Goal: Contribute content: Add original content to the website for others to see

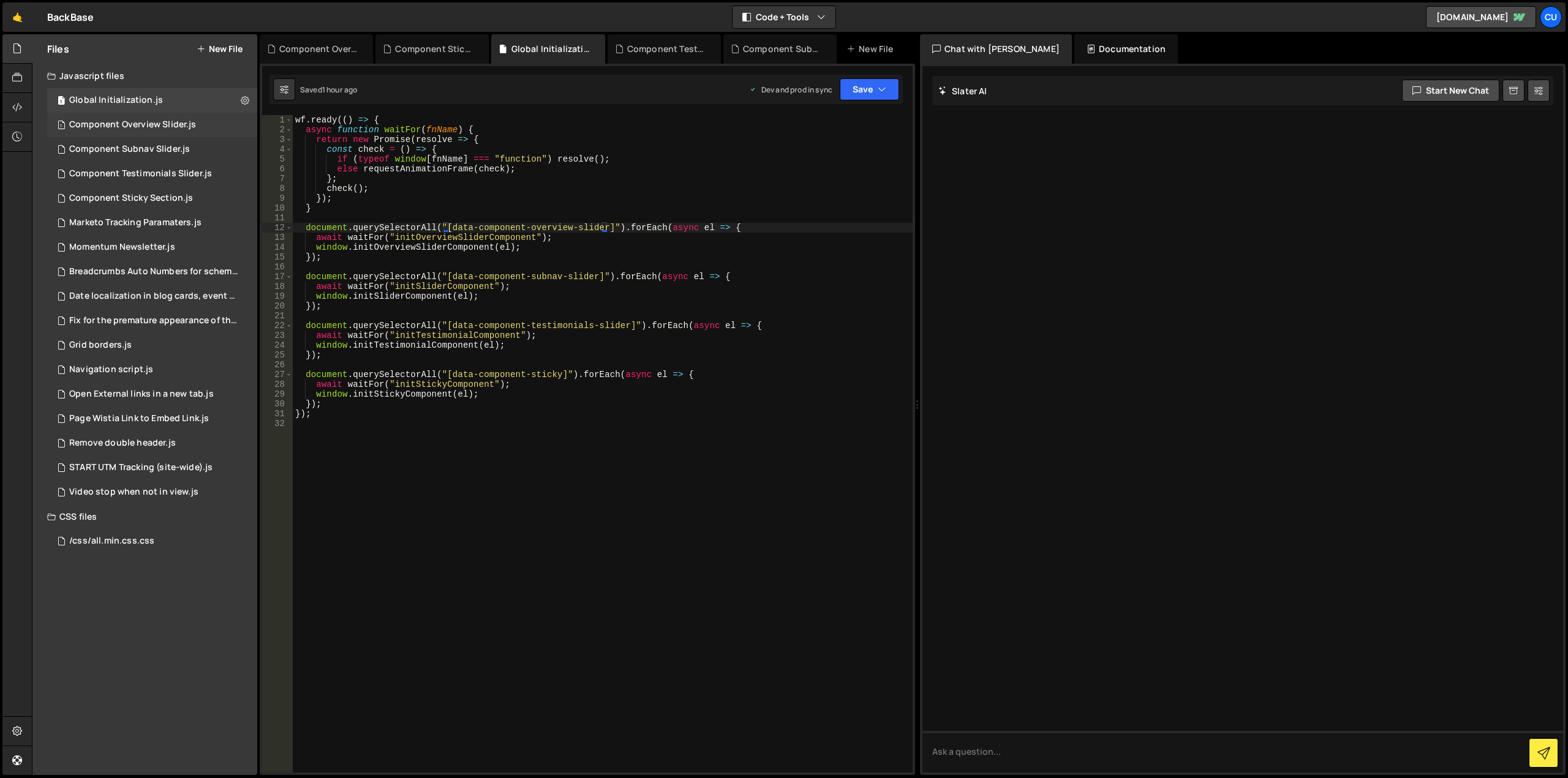
scroll to position [0, 2]
click at [228, 46] on button "New File" at bounding box center [219, 49] width 46 height 10
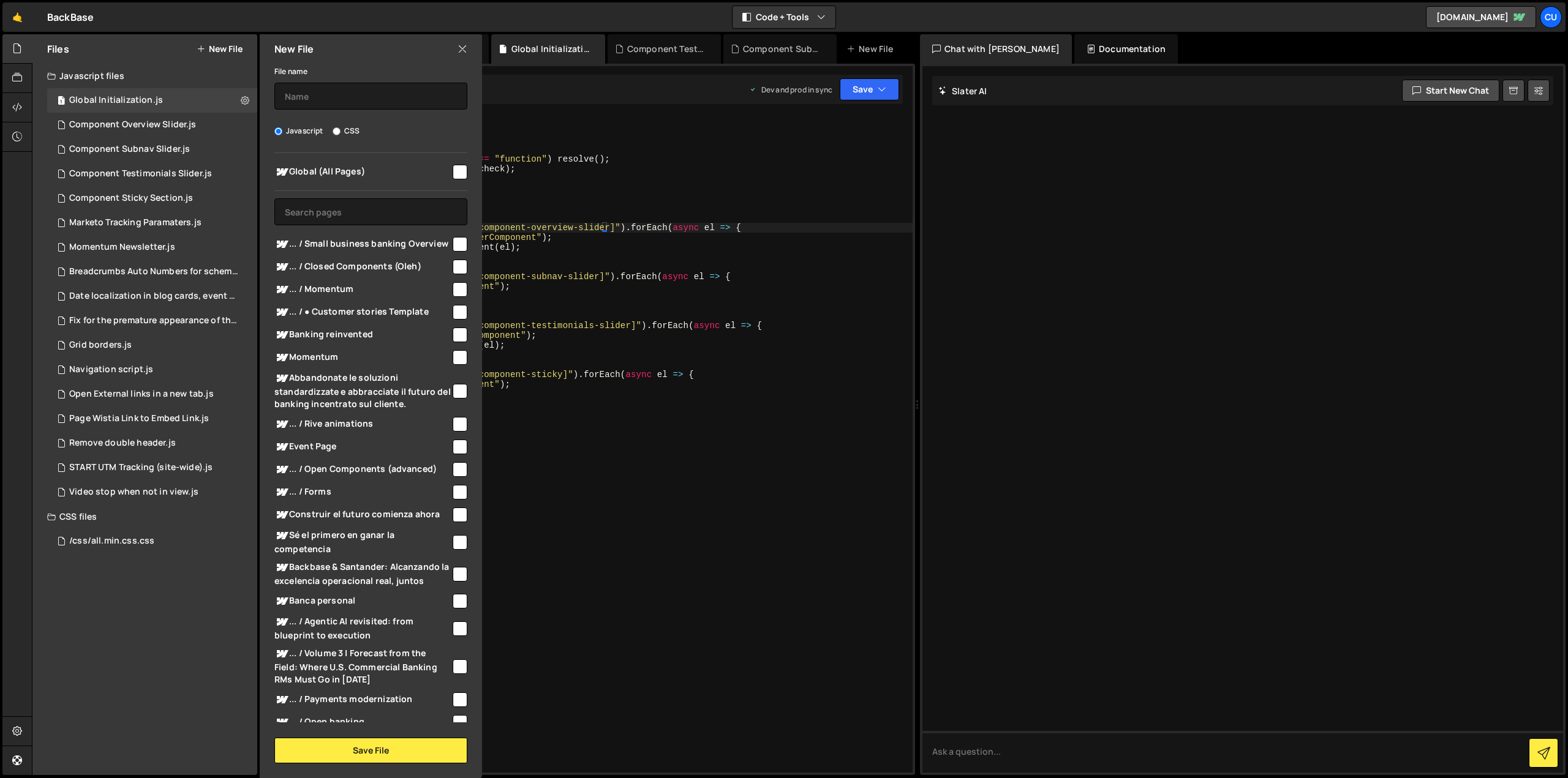
click at [456, 174] on input "checkbox" at bounding box center [460, 172] width 14 height 14
checkbox input "true"
click at [344, 97] on input "text" at bounding box center [371, 97] width 193 height 27
type input "Д"
type input "Component Logo Section"
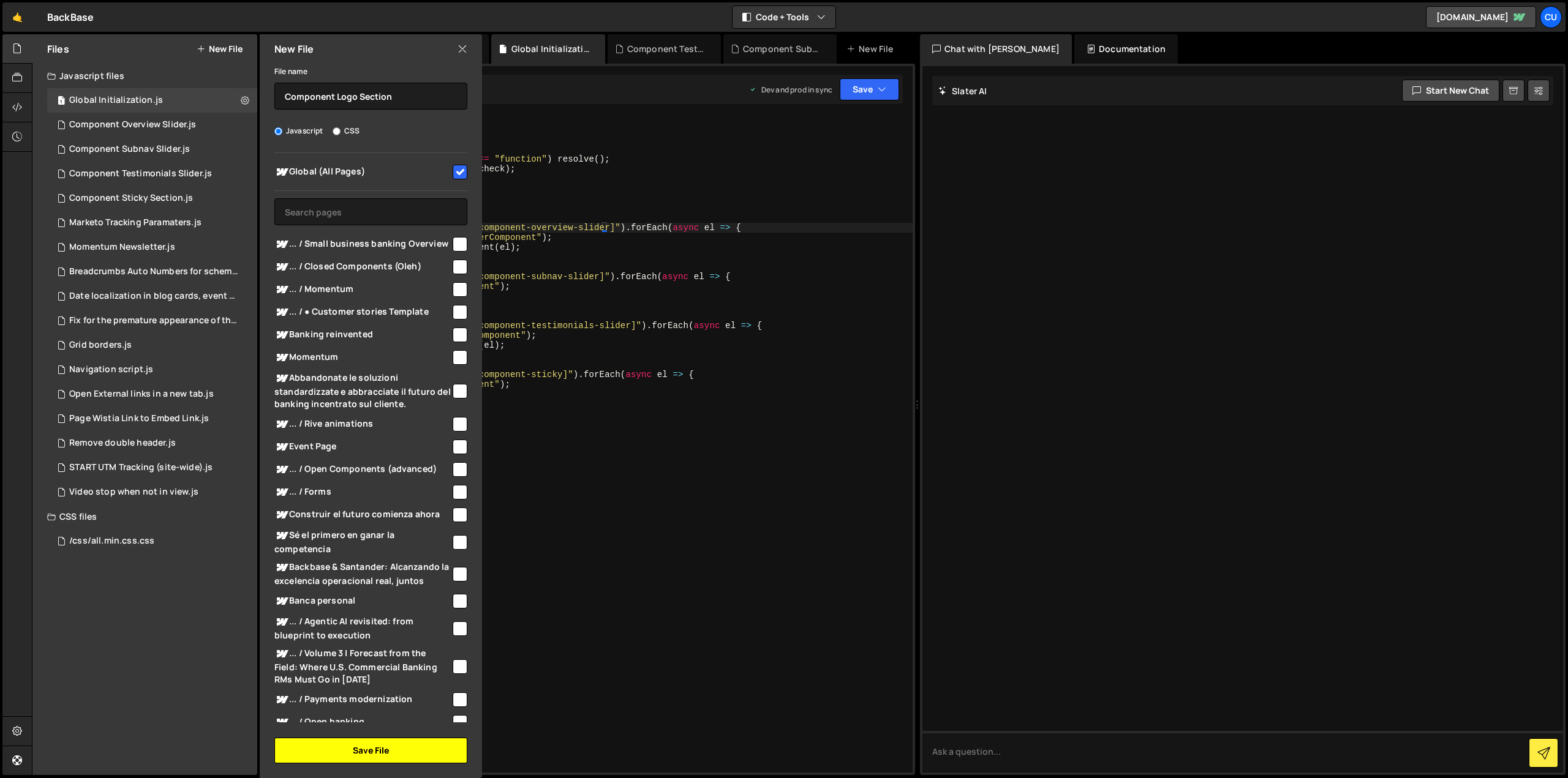
click at [380, 749] on button "Save File" at bounding box center [371, 751] width 193 height 25
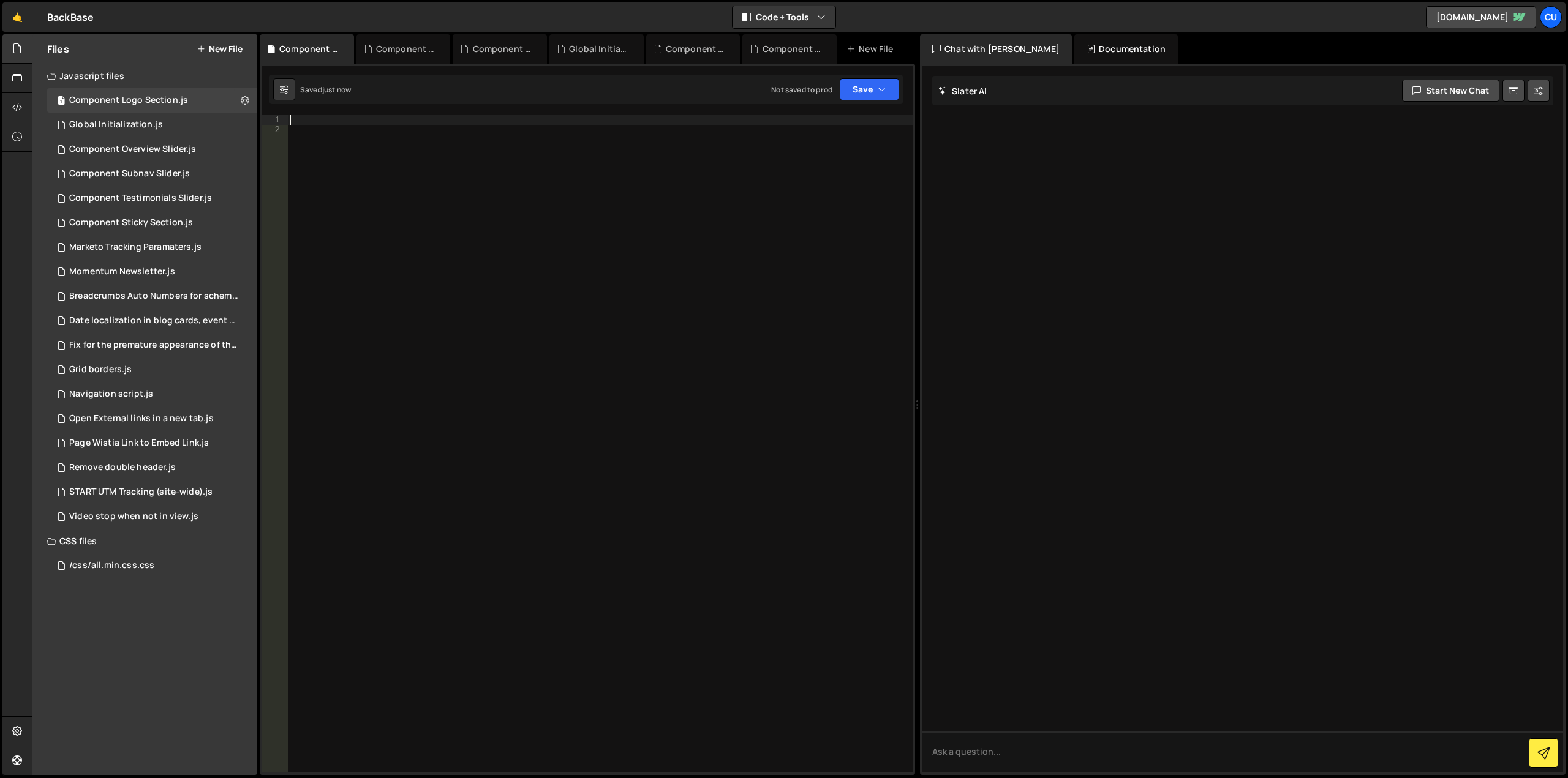
click at [317, 118] on div at bounding box center [599, 454] width 626 height 677
paste textarea "</script>"
type textarea "</script>"
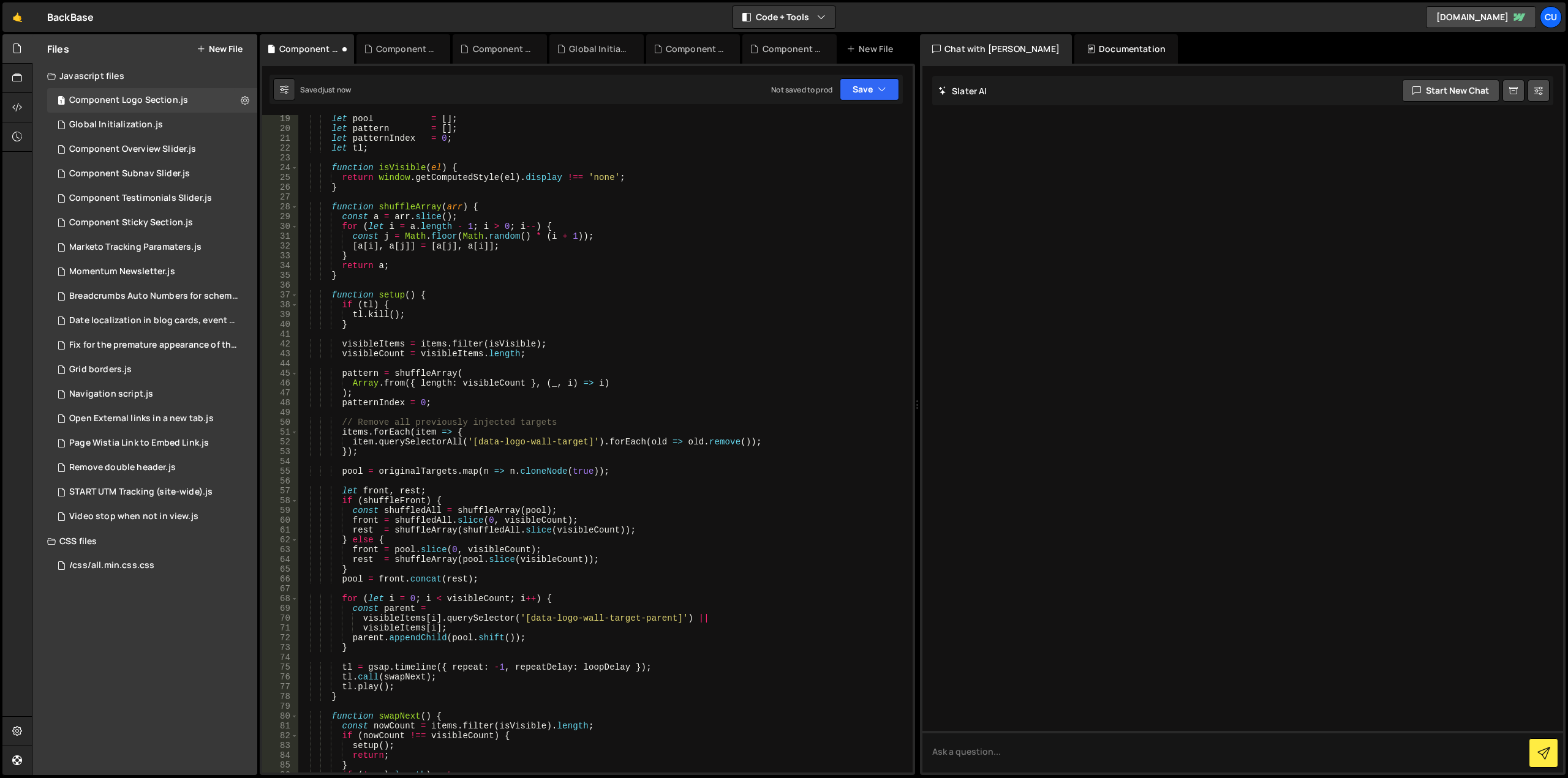
scroll to position [104, 0]
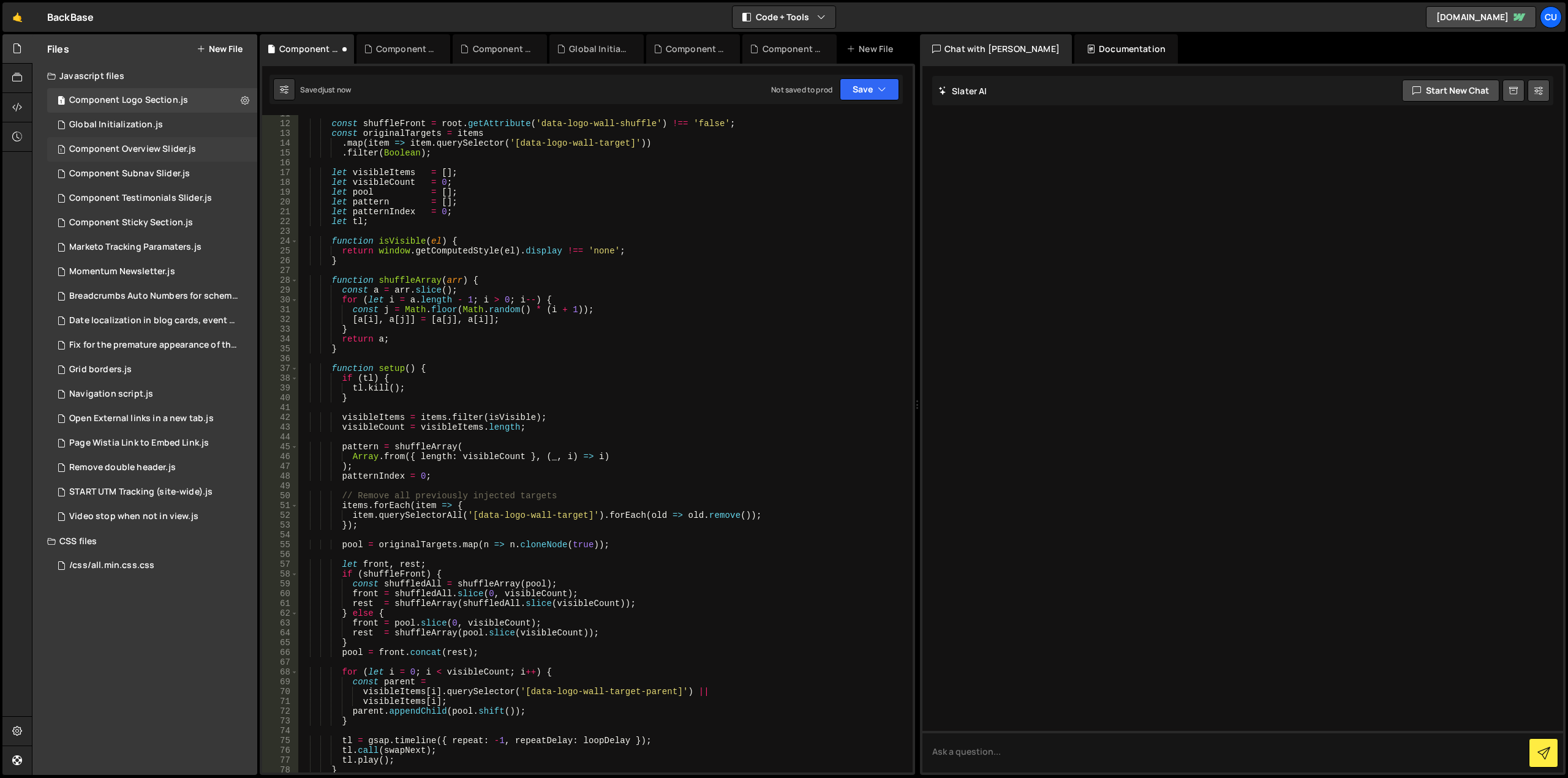
click at [174, 141] on div "1 Component Overview Slider.js 0" at bounding box center [152, 149] width 210 height 25
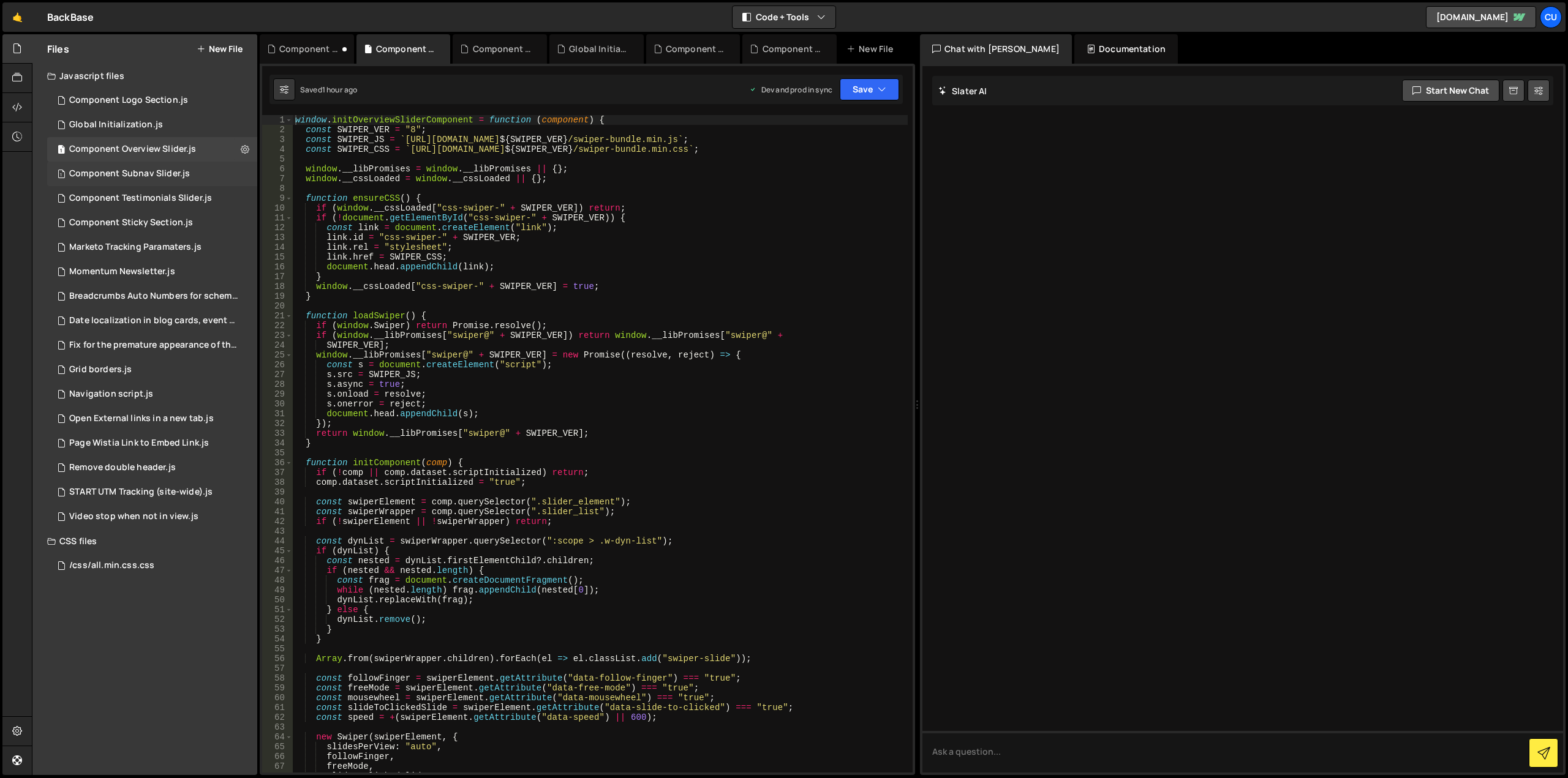
click at [184, 168] on div "Component Subnav Slider.js" at bounding box center [130, 174] width 121 height 11
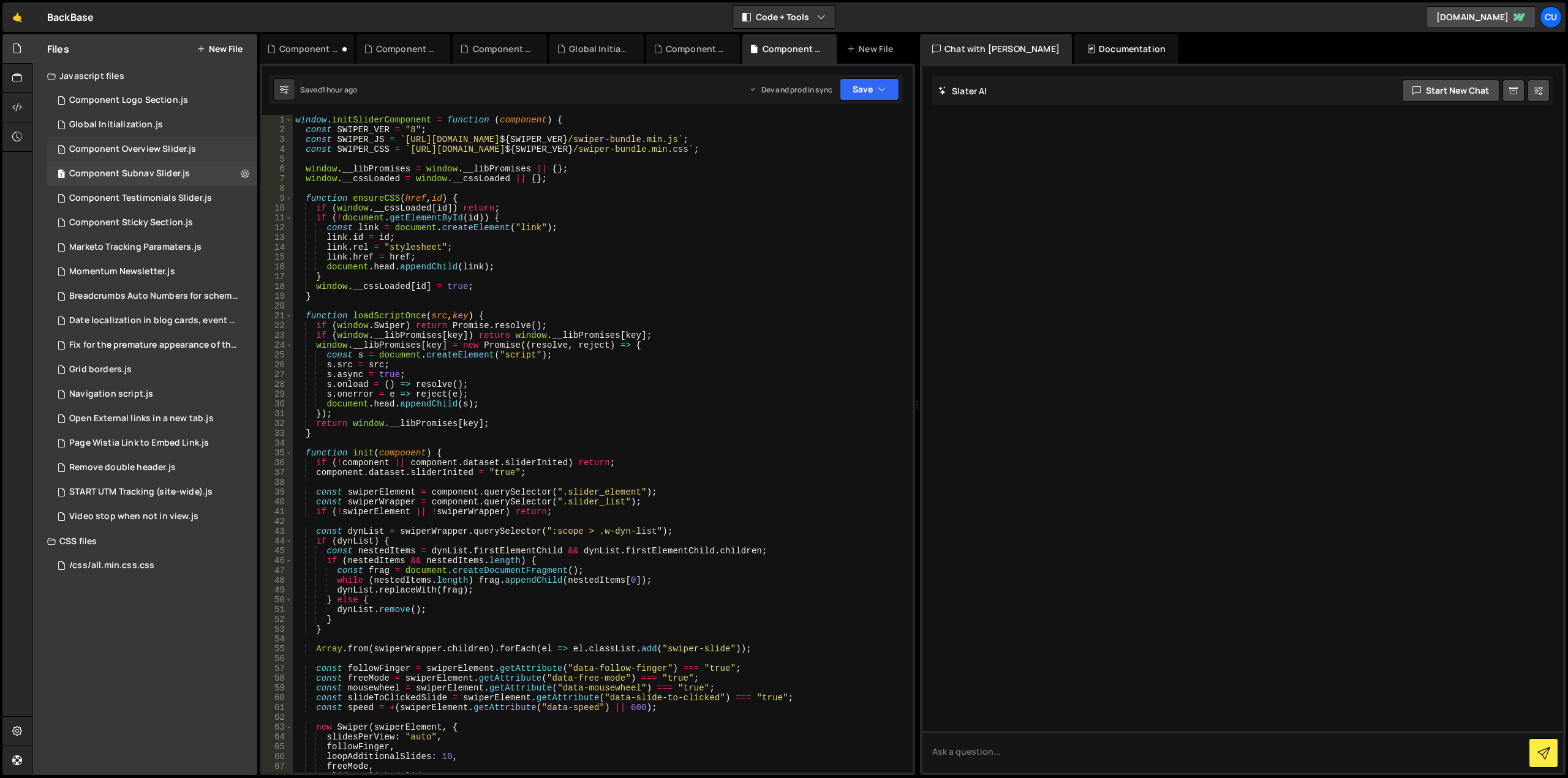
click at [190, 151] on div "Component Overview Slider.js" at bounding box center [133, 149] width 127 height 11
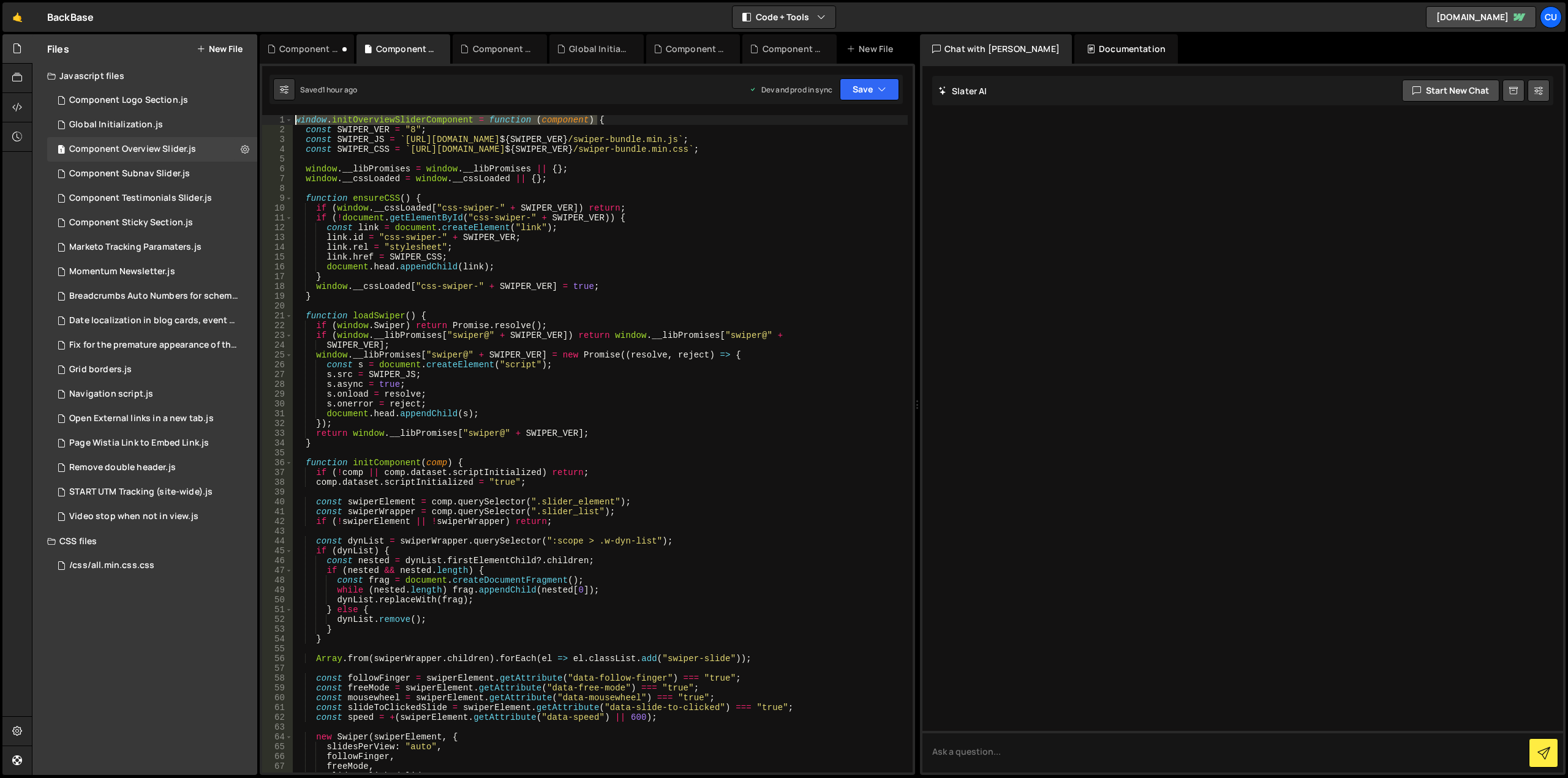
drag, startPoint x: 598, startPoint y: 120, endPoint x: 294, endPoint y: 124, distance: 304.0
click at [294, 124] on div "window . initOverviewSliderComponent = function ( component ) { const SWIPER_VE…" at bounding box center [600, 454] width 615 height 677
click at [557, 265] on div "window . initOverviewSliderComponent = function ( component ) { const SWIPER_VE…" at bounding box center [600, 454] width 615 height 677
type textarea "document.head.appendChild(link);"
click at [179, 124] on div "1 Global Initialization.js 0" at bounding box center [152, 124] width 210 height 25
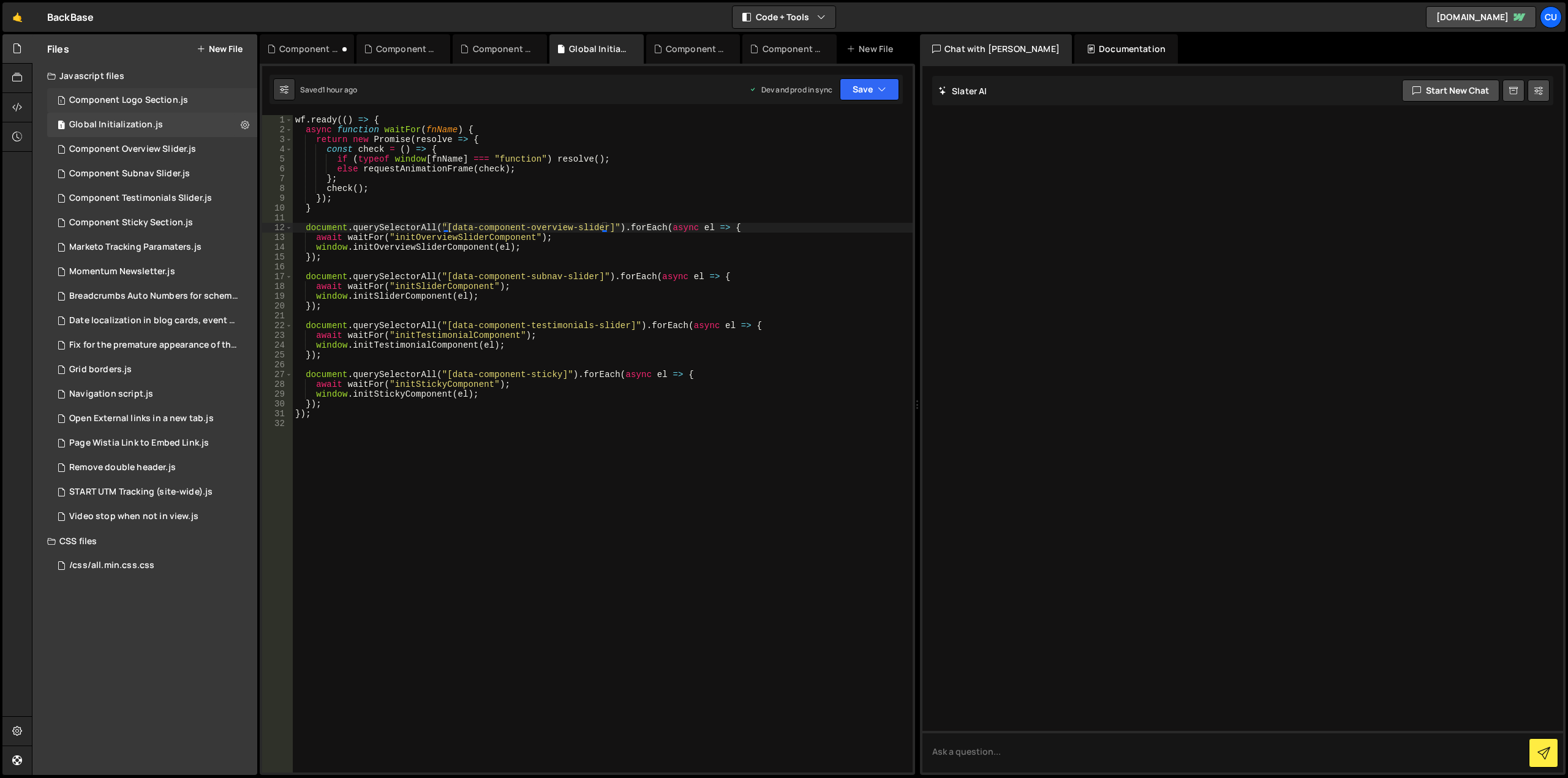
click at [192, 98] on div "1 Component Logo Section.js 0" at bounding box center [152, 100] width 210 height 25
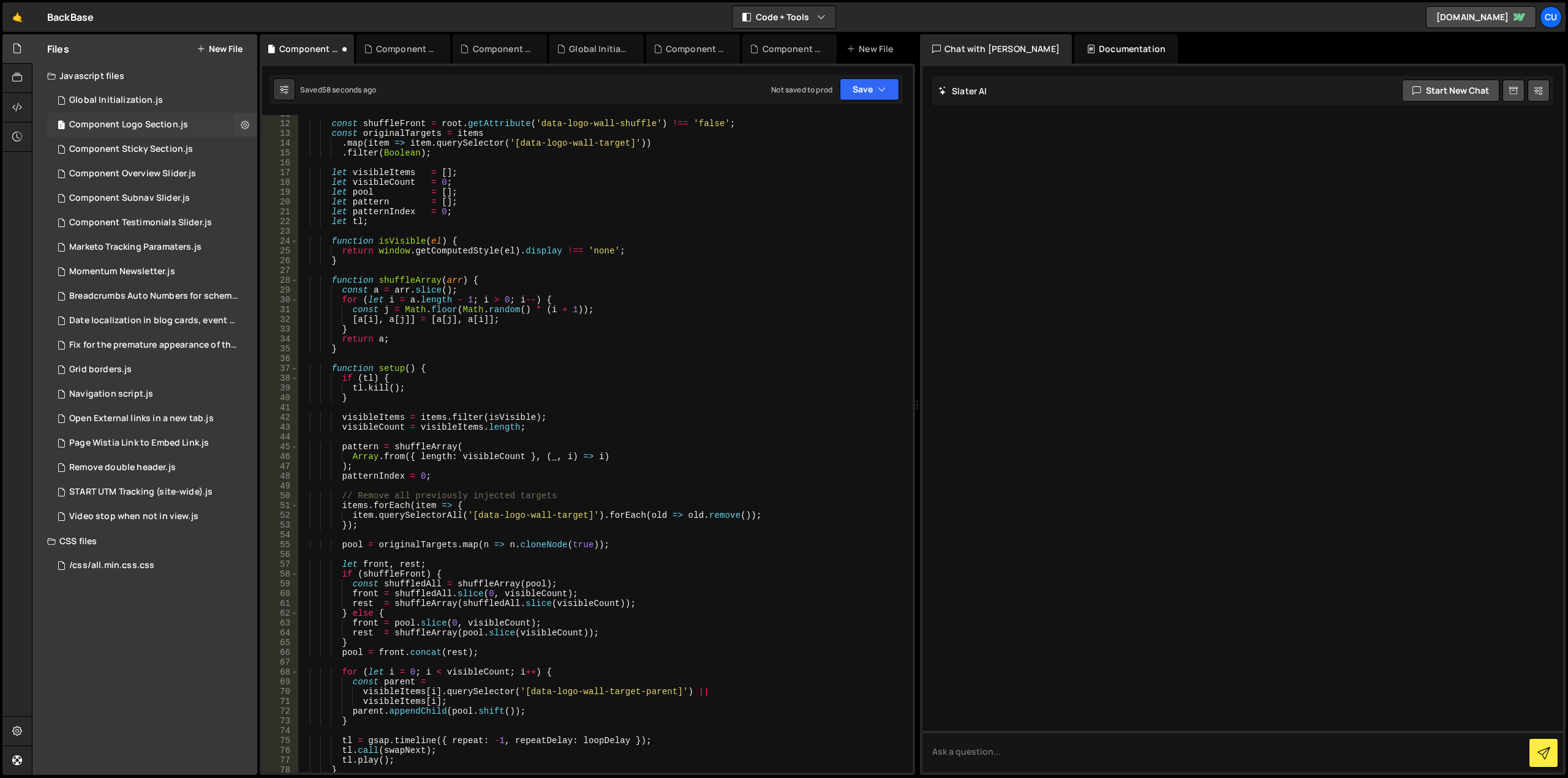
click at [196, 120] on div "1 Component Logo Section.js 0" at bounding box center [152, 124] width 210 height 25
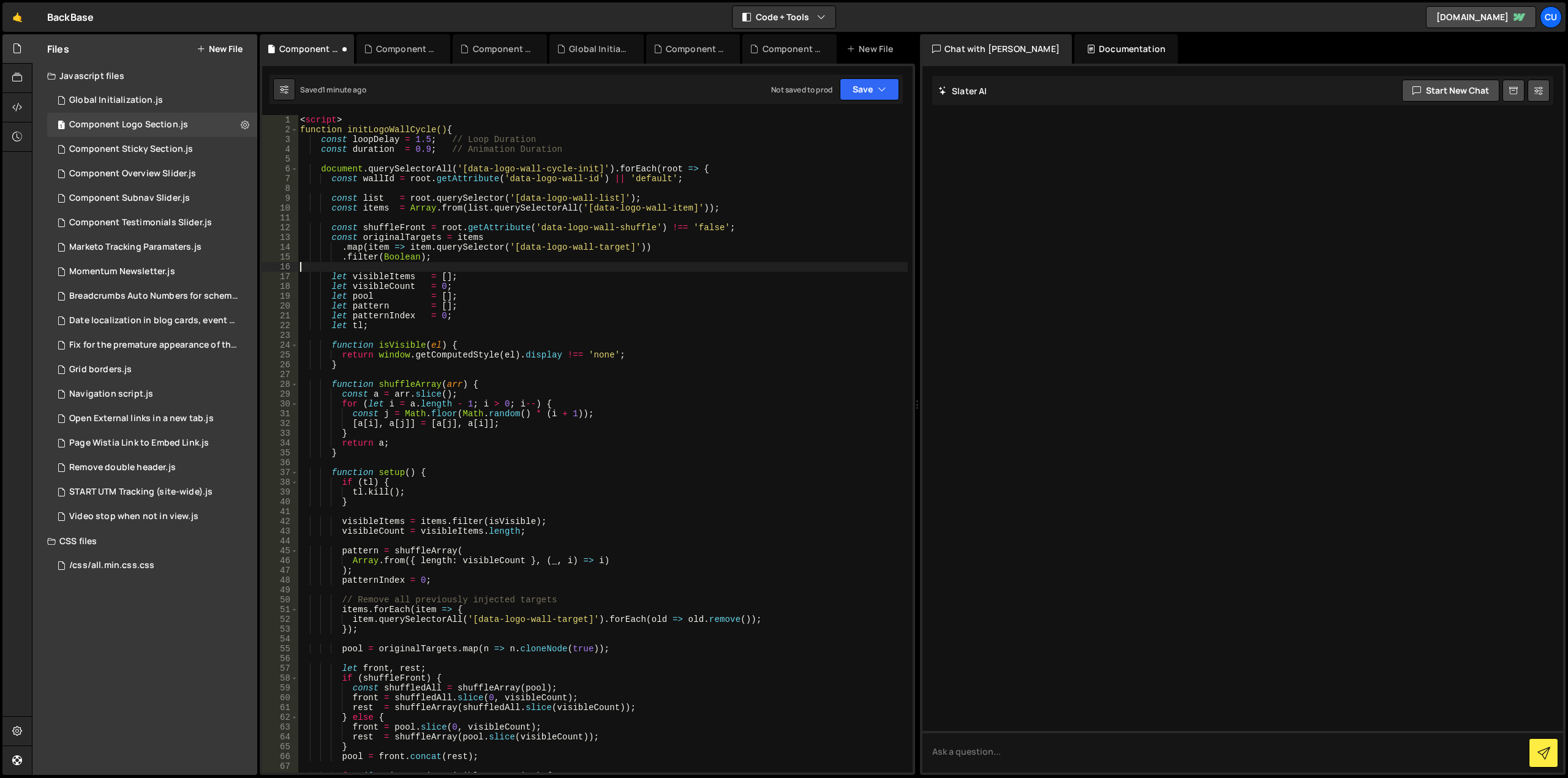
click at [709, 271] on div "< script > function initLogoWallCycle() { const loopDelay = 1.5 ; // Loop Durat…" at bounding box center [603, 454] width 610 height 677
type textarea "</script>"
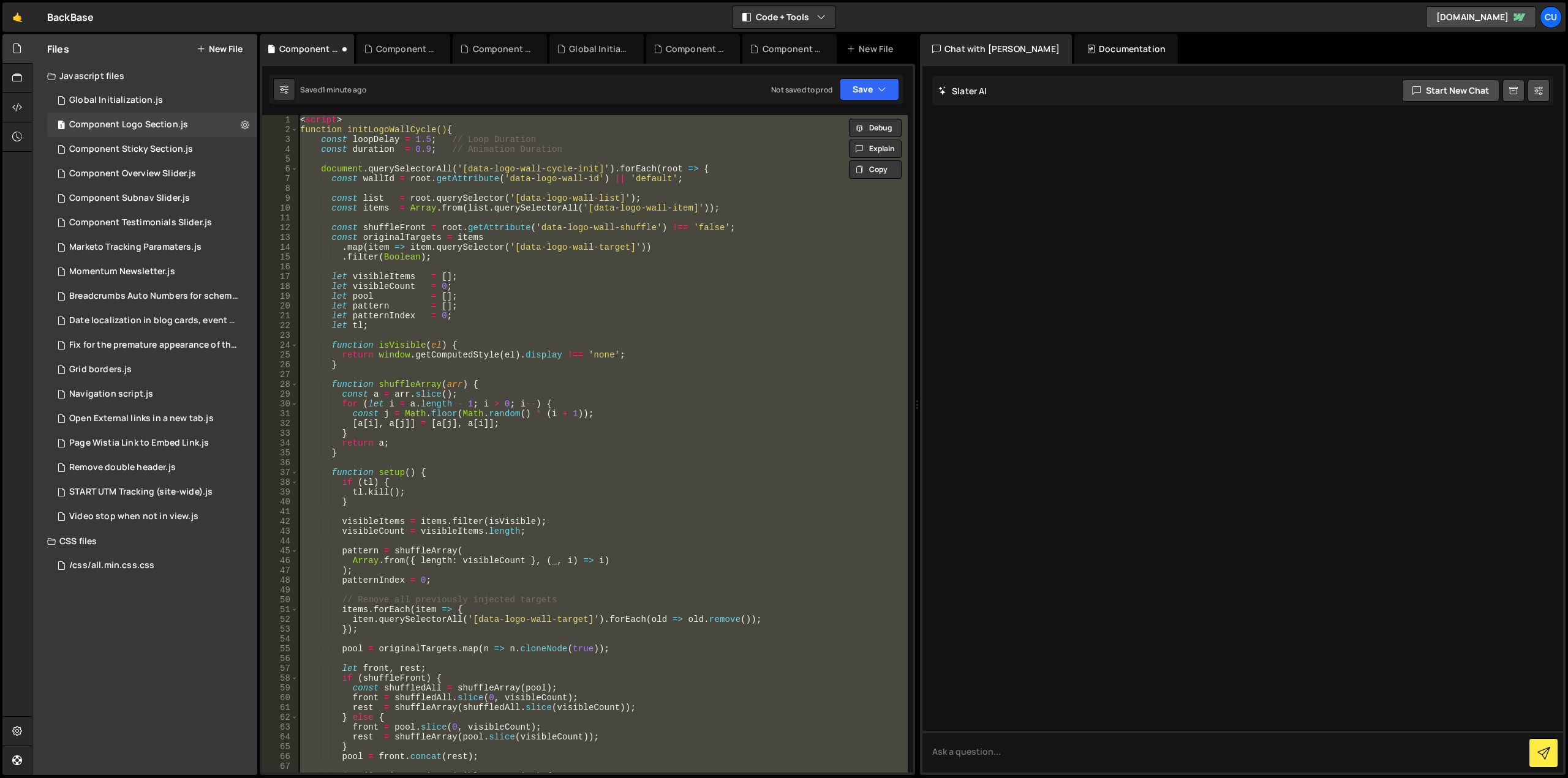
paste textarea
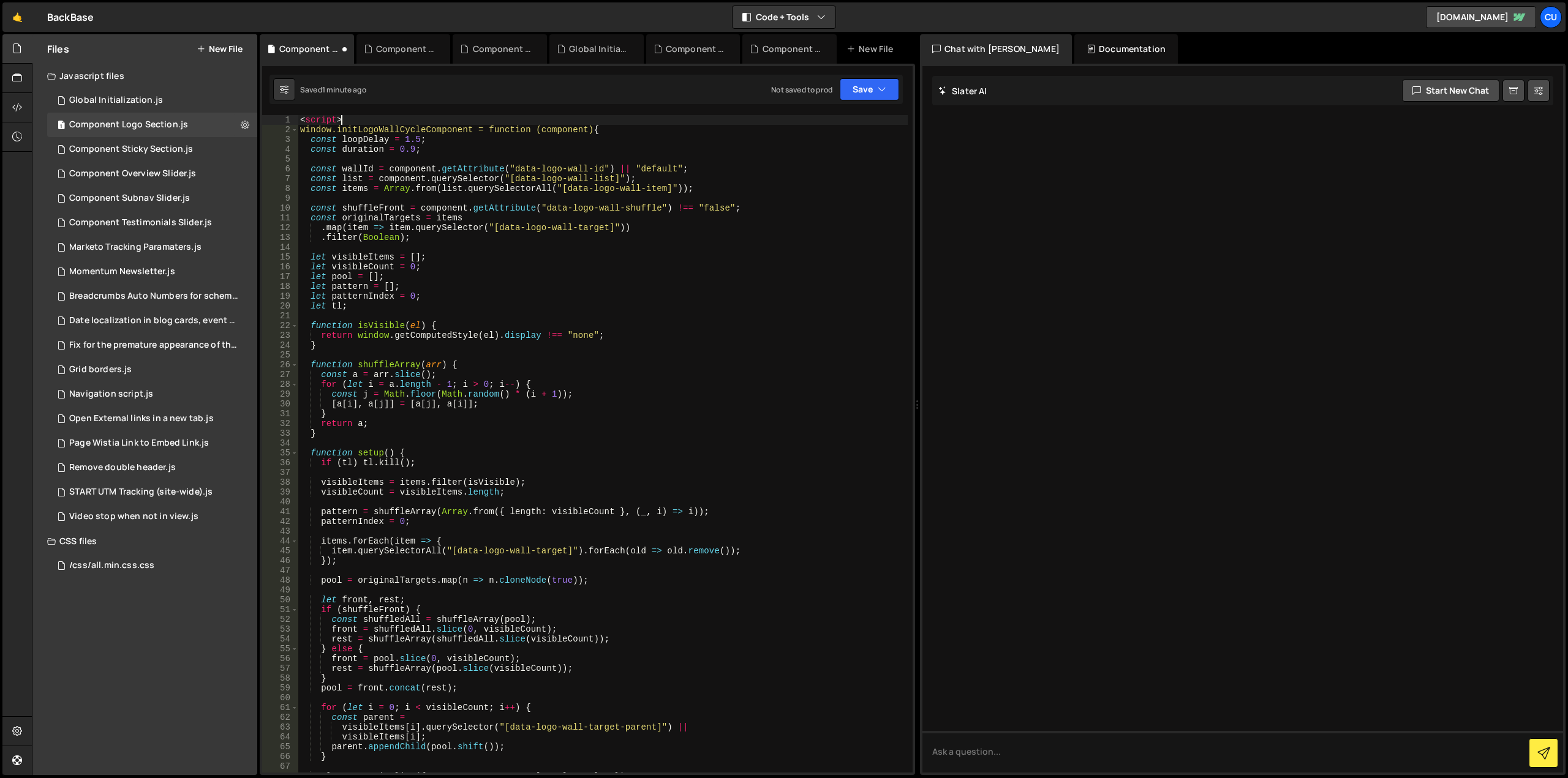
drag, startPoint x: 373, startPoint y: 115, endPoint x: 286, endPoint y: 110, distance: 87.1
click at [289, 110] on div "1 2 3 4 5 6 7 8 9 10 11 12 13 14 15 16 17 18 19 20 21 22 23 24 25 26 27 28 29 3…" at bounding box center [588, 419] width 655 height 712
type textarea "<script>"
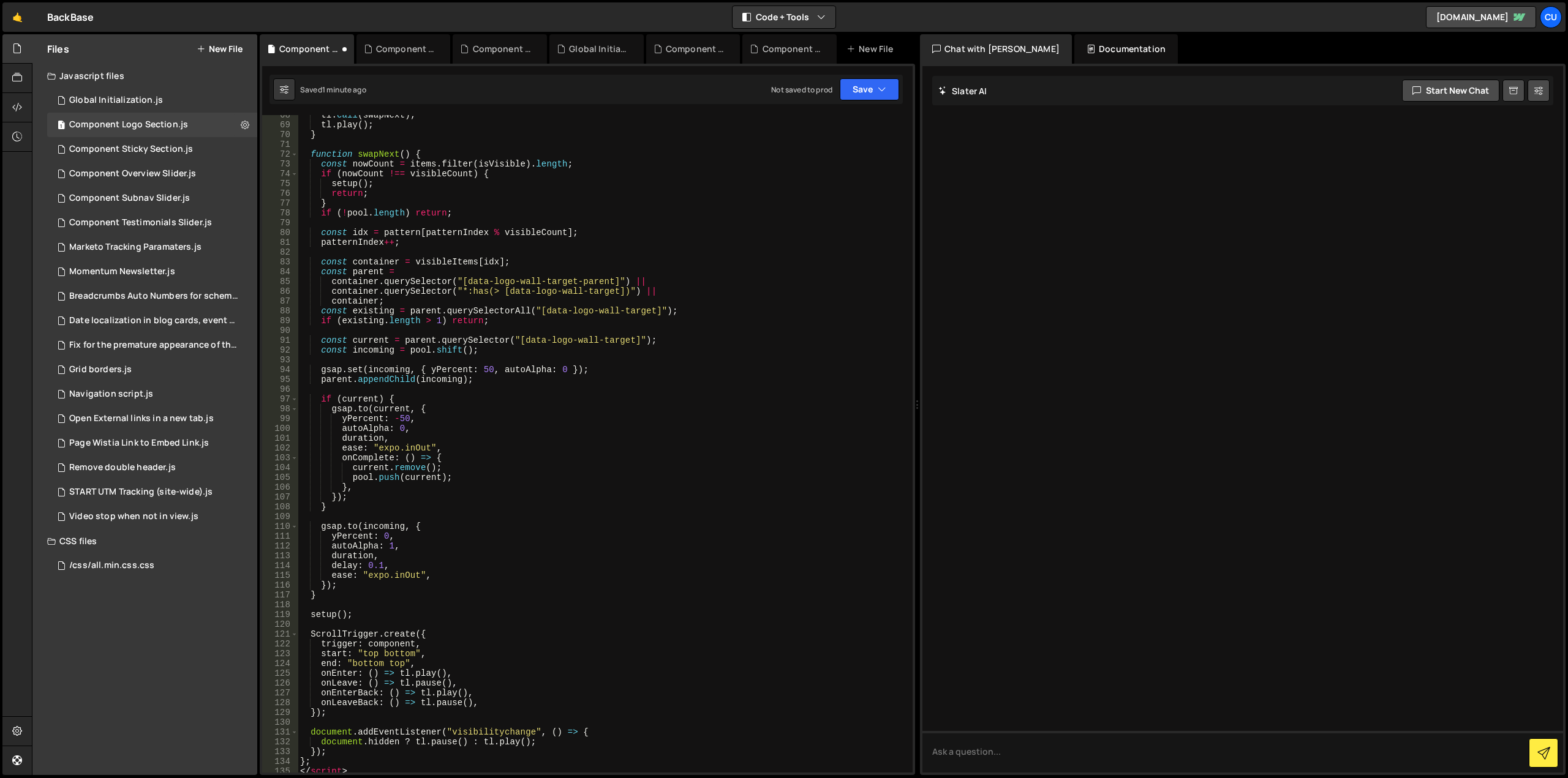
scroll to position [882, 0]
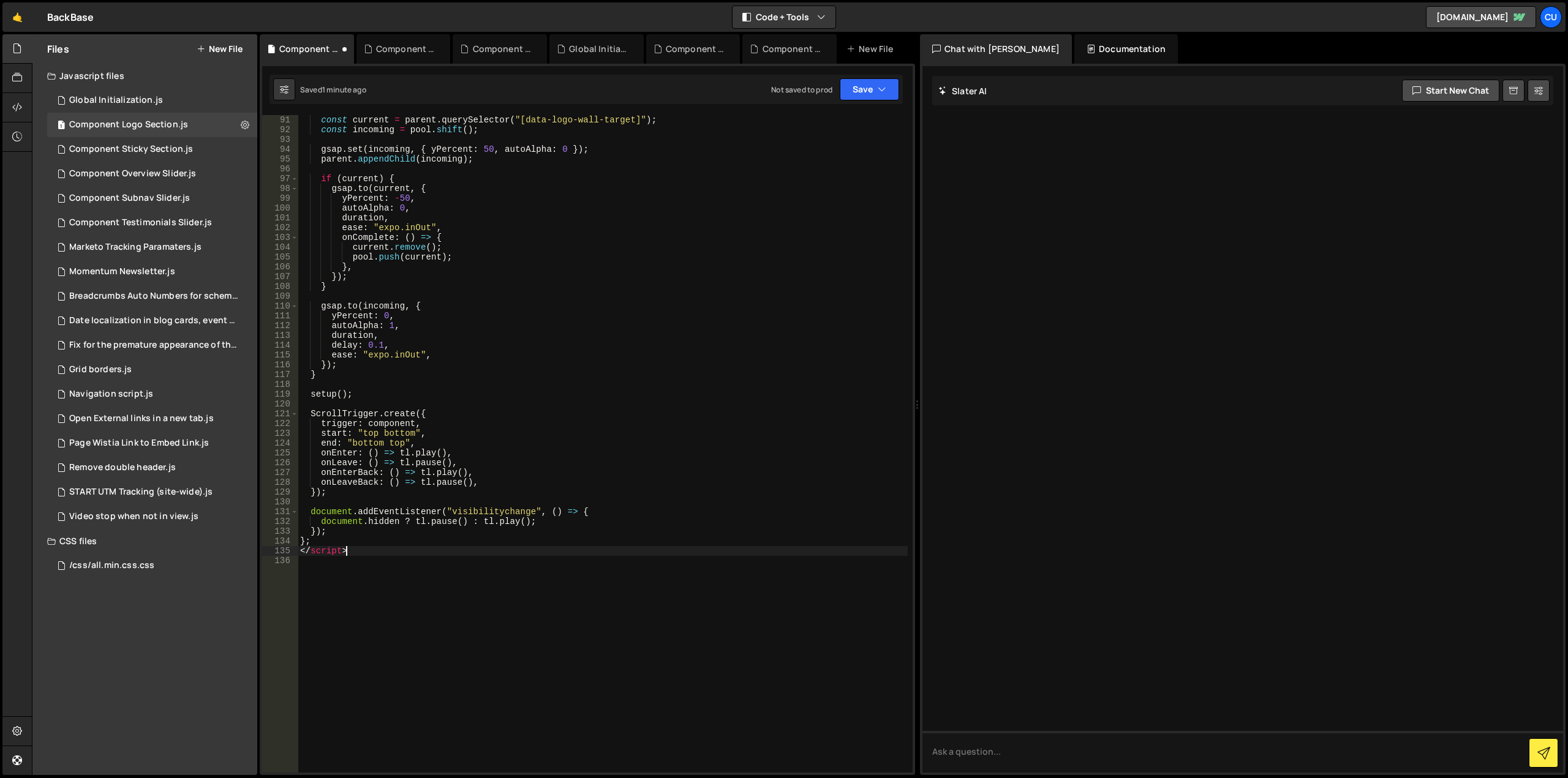
click at [371, 551] on div "const current = parent . querySelector ( "[data-logo-wall-target]" ) ; const in…" at bounding box center [603, 454] width 610 height 677
type textarea "<"
type textarea "};"
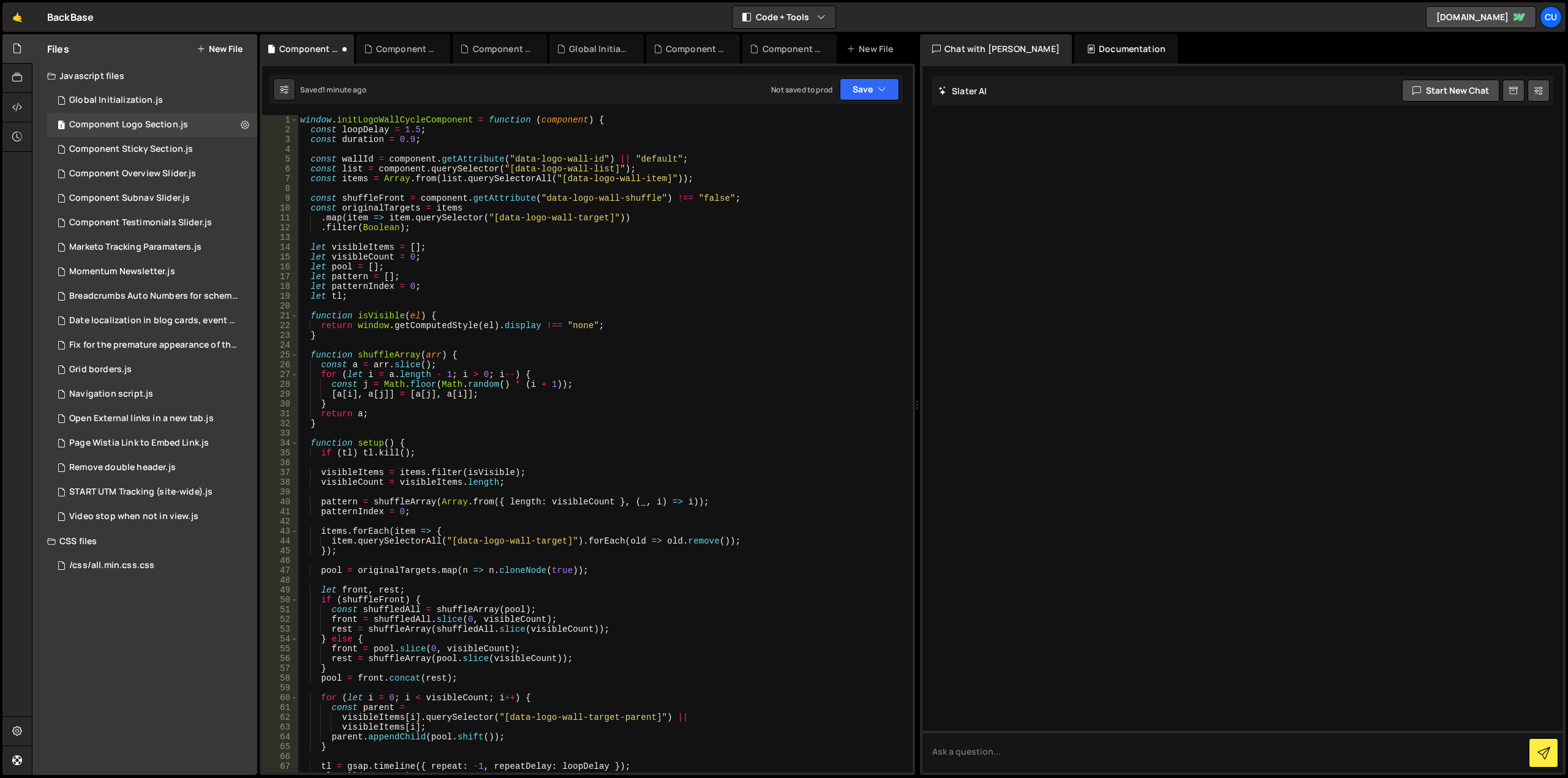
scroll to position [0, 0]
click at [860, 94] on button "Save" at bounding box center [870, 90] width 59 height 22
click at [814, 167] on div "Not saved to prod" at bounding box center [828, 172] width 127 height 14
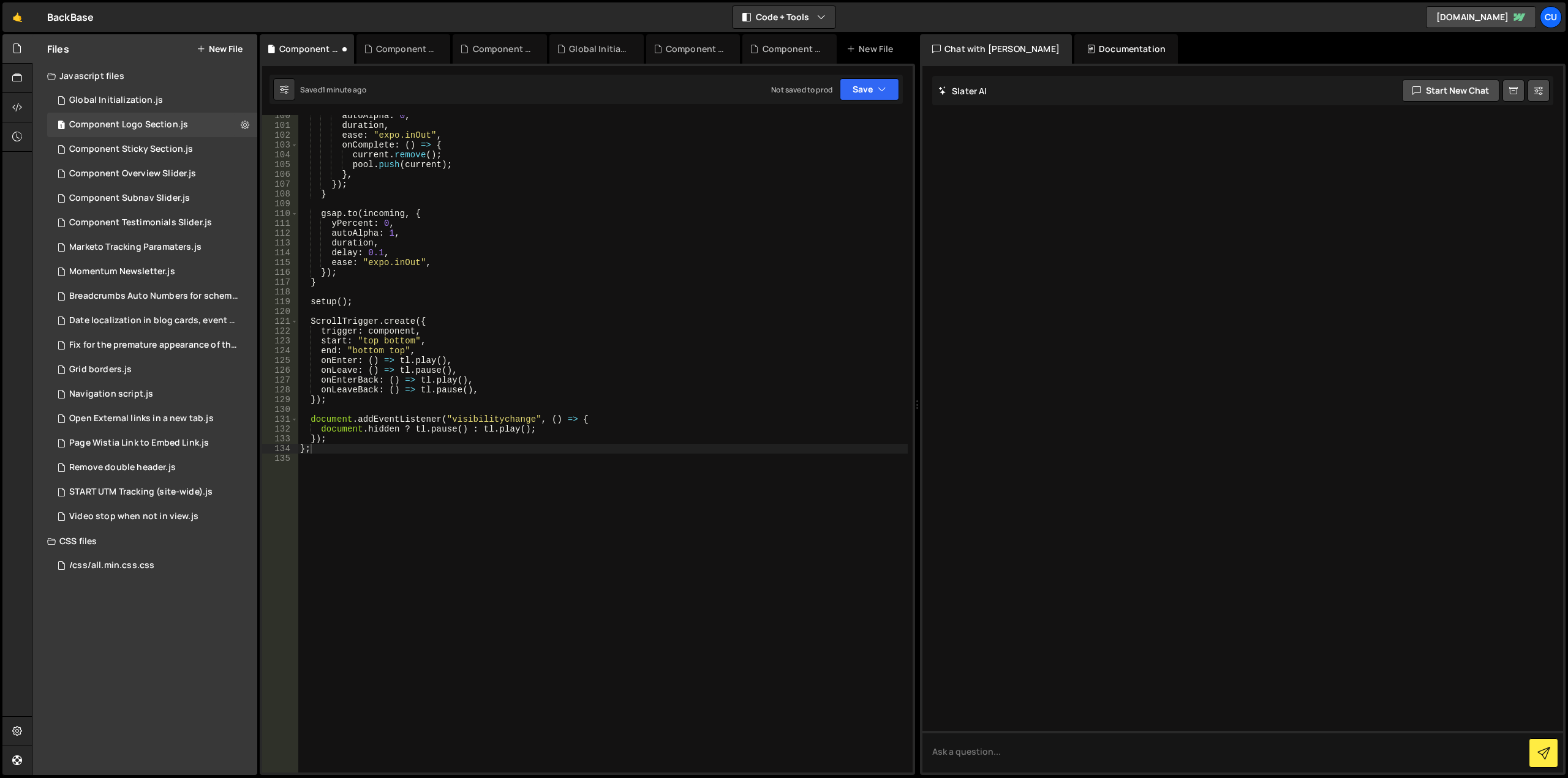
scroll to position [974, 0]
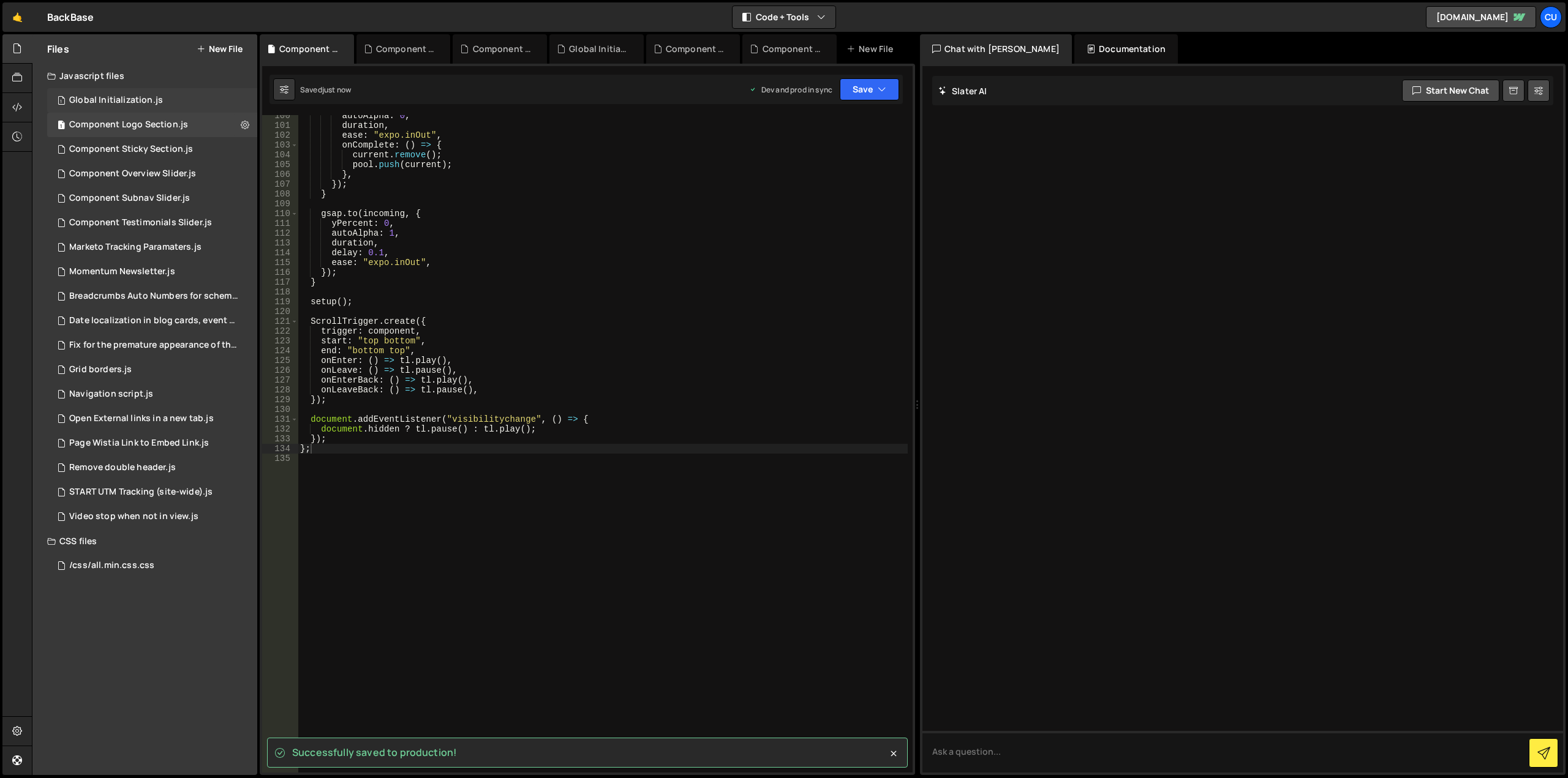
click at [190, 102] on div "1 Global Initialization.js 0" at bounding box center [152, 100] width 210 height 25
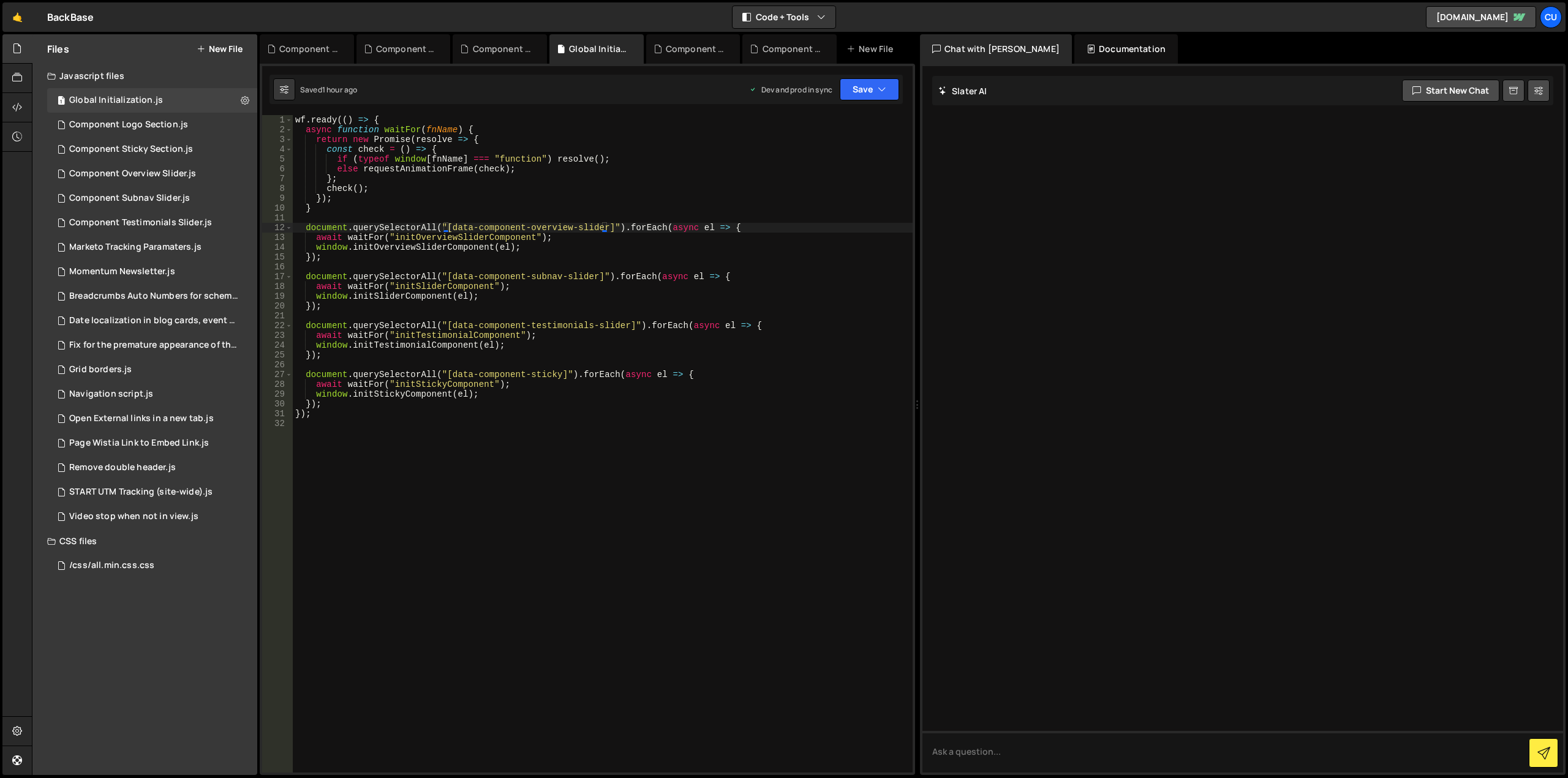
type textarea "}"
click at [323, 207] on div "wf . ready (( ) => { async function waitFor ( fnName ) { return new Promise ( r…" at bounding box center [603, 454] width 620 height 677
click at [323, 213] on div "wf . ready (( ) => { async function waitFor ( fnName ) { return new Promise ( r…" at bounding box center [603, 454] width 620 height 677
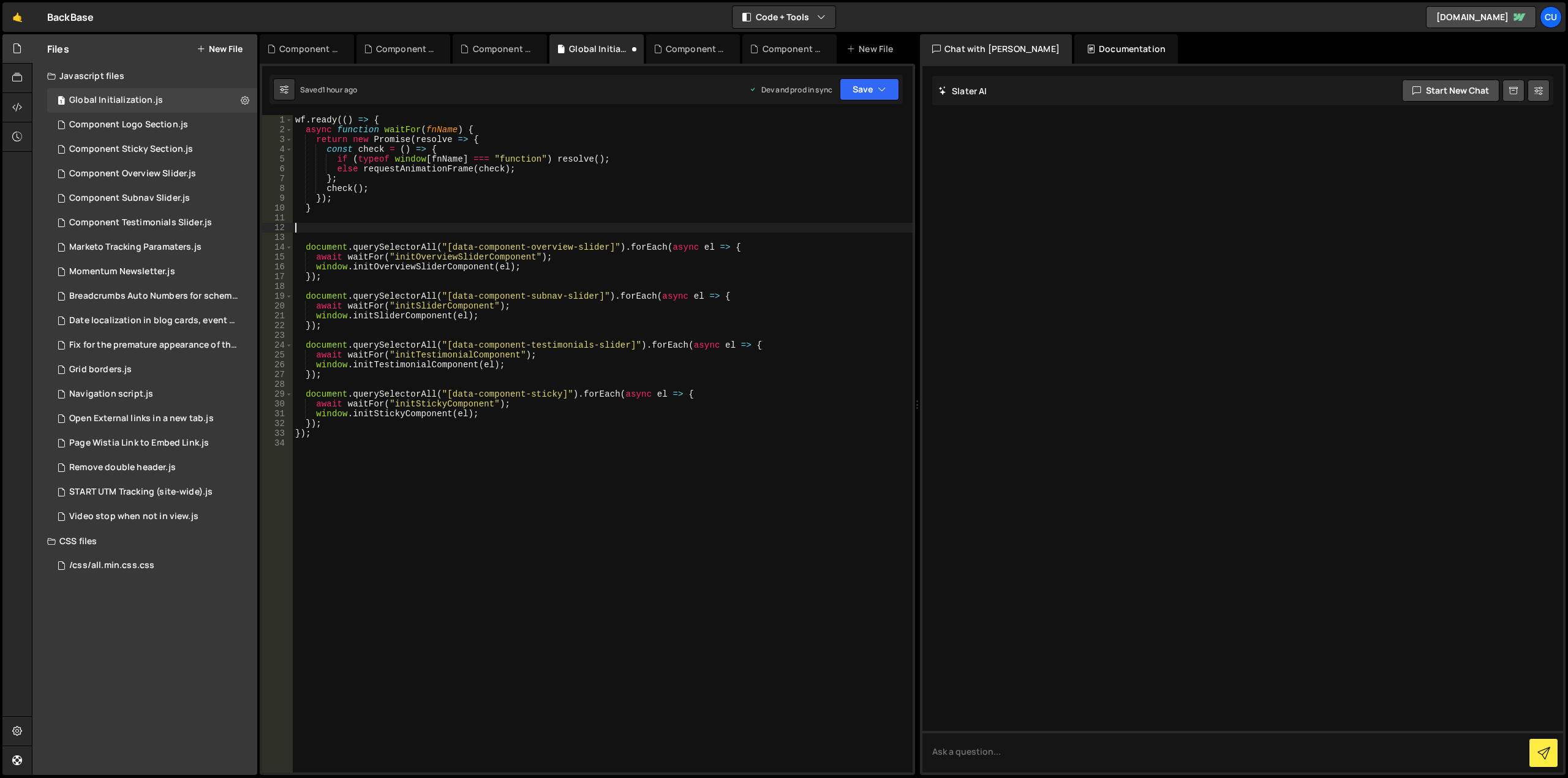
paste textarea "});"
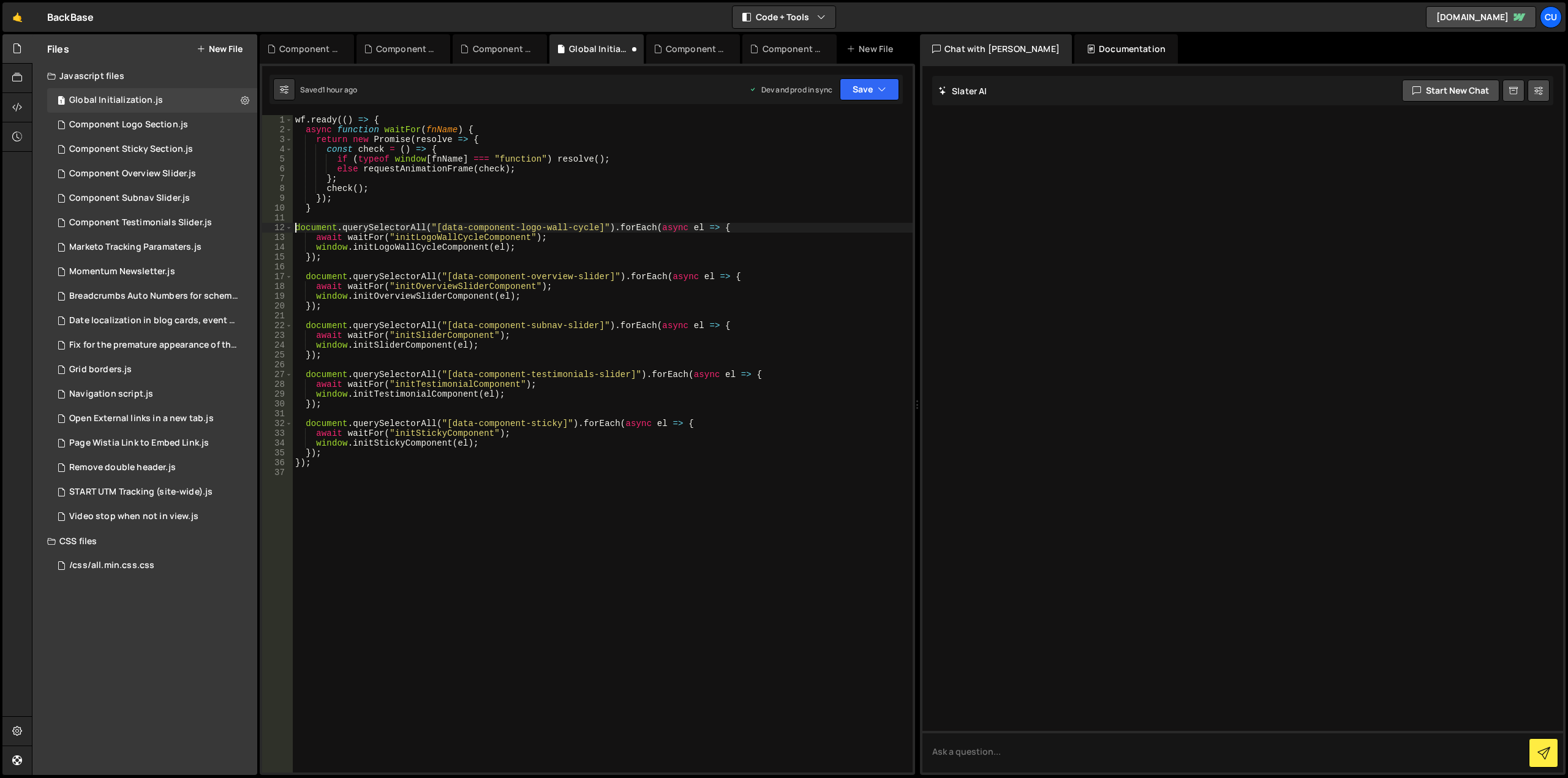
click at [294, 226] on div "wf . ready (( ) => { async function waitFor ( fnName ) { return new Promise ( r…" at bounding box center [603, 454] width 620 height 677
type textarea "document.querySelectorAll("[data-component-logo-wall-cycle]").forEach(async el …"
click at [854, 94] on button "Save" at bounding box center [870, 90] width 59 height 22
click at [847, 173] on div "Saved 1 hour ago" at bounding box center [828, 172] width 127 height 14
click at [179, 151] on div "Component Sticky Section.js" at bounding box center [131, 149] width 124 height 11
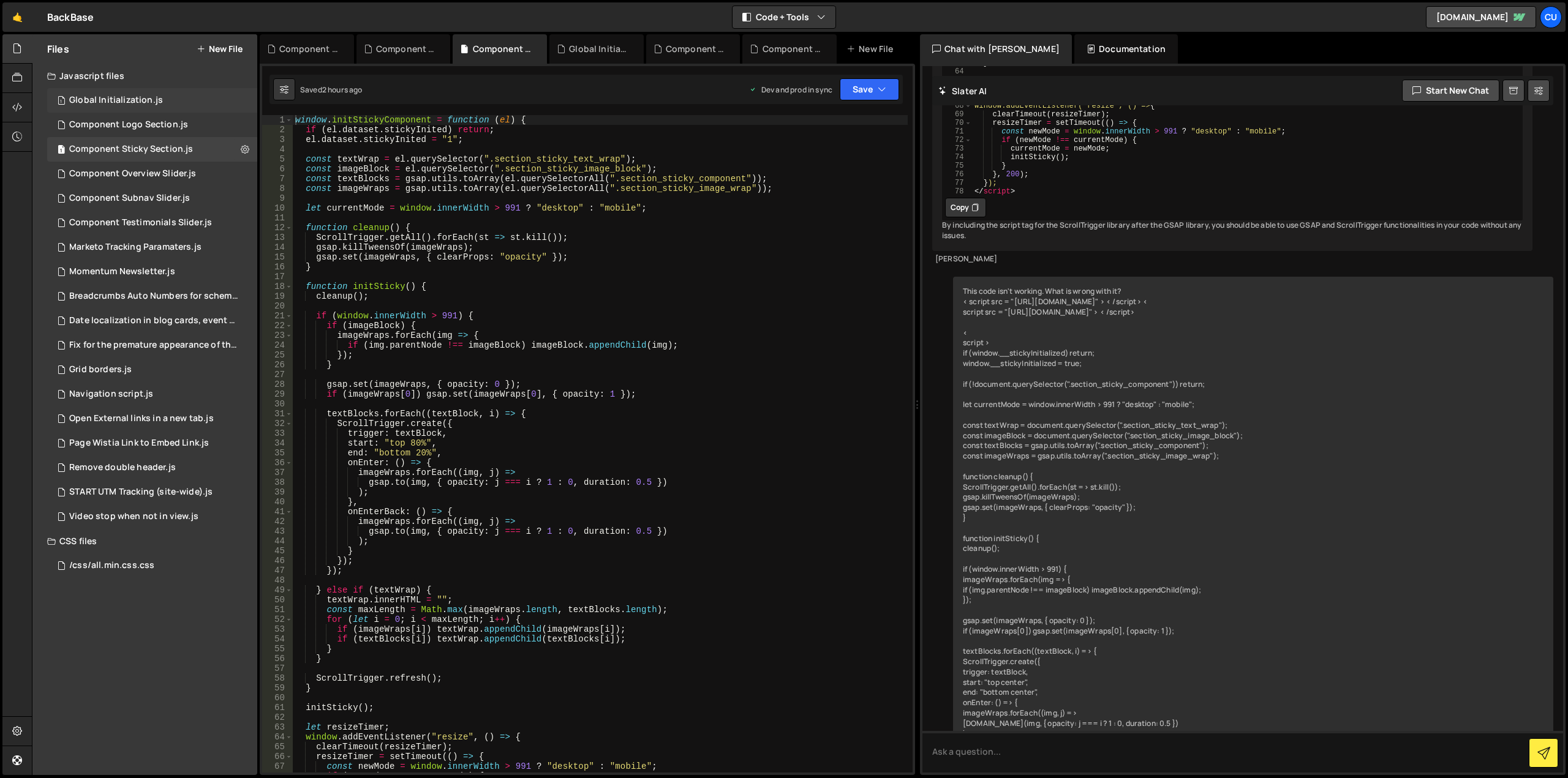
click at [167, 99] on div "1 Global Initialization.js 0" at bounding box center [152, 100] width 210 height 25
